Goal: Find contact information: Find contact information

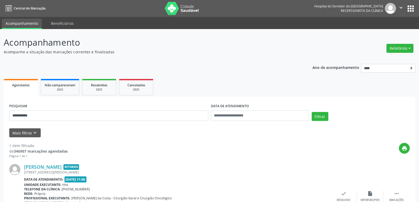
scroll to position [41, 0]
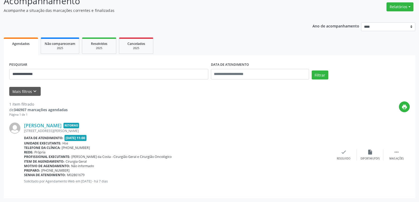
type input "**********"
click at [311, 71] on button "Filtrar" at bounding box center [319, 75] width 17 height 9
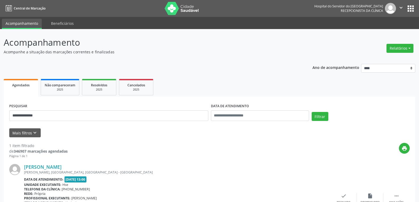
scroll to position [46, 0]
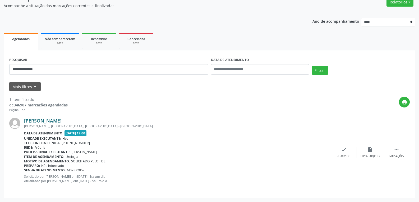
click at [49, 121] on link "[PERSON_NAME]" at bounding box center [42, 121] width 37 height 6
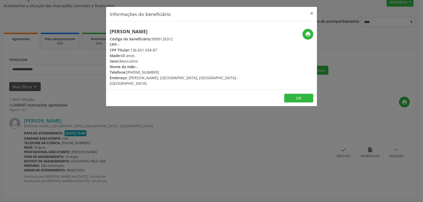
click at [302, 32] on div "print" at bounding box center [281, 34] width 63 height 11
click at [306, 34] on icon "print" at bounding box center [308, 34] width 6 height 6
drag, startPoint x: 131, startPoint y: 50, endPoint x: 170, endPoint y: 48, distance: 38.9
click at [170, 48] on div "CPF Titular: 136.651.034-87" at bounding box center [176, 50] width 133 height 6
copy div "136.651.034-87"
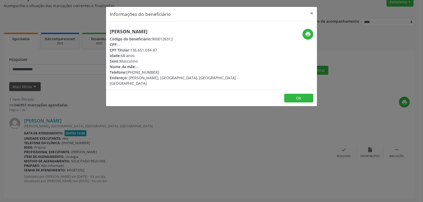
drag, startPoint x: 134, startPoint y: 72, endPoint x: 182, endPoint y: 72, distance: 48.1
click at [182, 72] on div "Telefone: [PHONE_NUMBER]" at bounding box center [176, 72] width 133 height 6
copy div "98323-9748"
click at [309, 13] on button "×" at bounding box center [311, 13] width 11 height 13
